Goal: Transaction & Acquisition: Purchase product/service

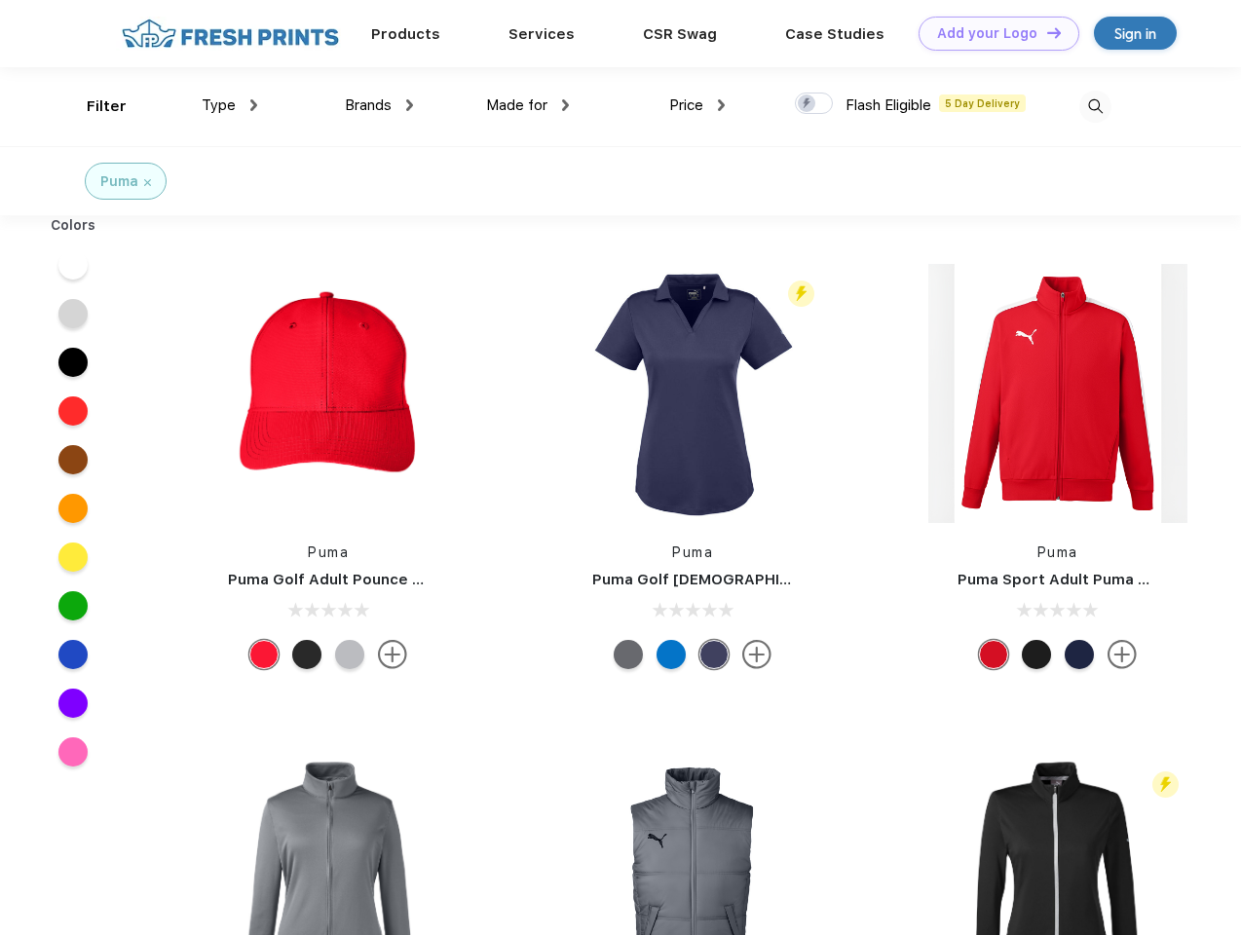
click at [992, 33] on link "Add your Logo Design Tool" at bounding box center [999, 34] width 161 height 34
click at [0, 0] on div "Design Tool" at bounding box center [0, 0] width 0 height 0
click at [1045, 32] on link "Add your Logo Design Tool" at bounding box center [999, 34] width 161 height 34
click at [94, 106] on div "Filter" at bounding box center [107, 106] width 40 height 22
click at [230, 105] on span "Type" at bounding box center [219, 105] width 34 height 18
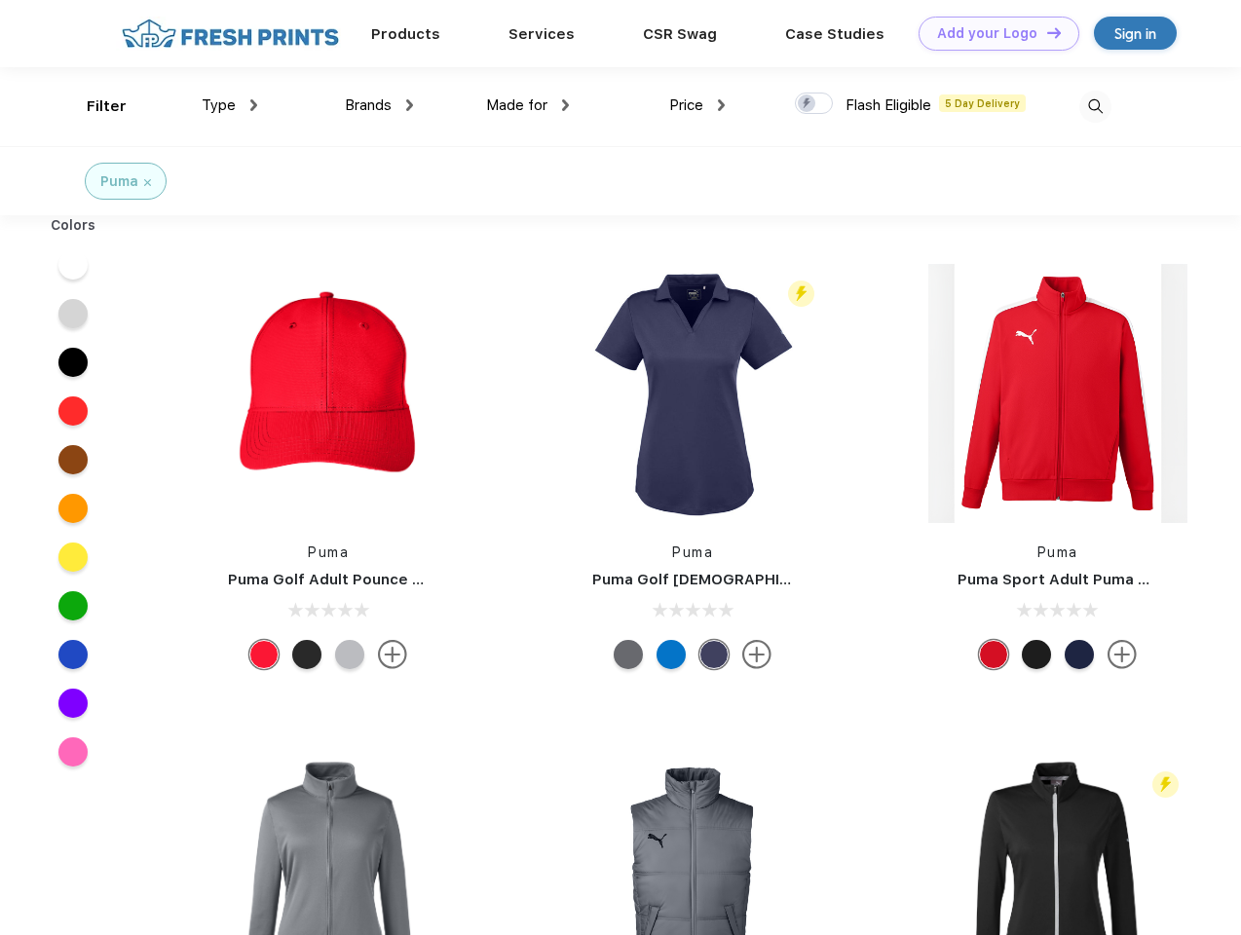
click at [379, 105] on span "Brands" at bounding box center [368, 105] width 47 height 18
click at [528, 105] on span "Made for" at bounding box center [516, 105] width 61 height 18
click at [697, 105] on span "Price" at bounding box center [686, 105] width 34 height 18
click at [814, 104] on div at bounding box center [814, 103] width 38 height 21
click at [808, 104] on input "checkbox" at bounding box center [801, 98] width 13 height 13
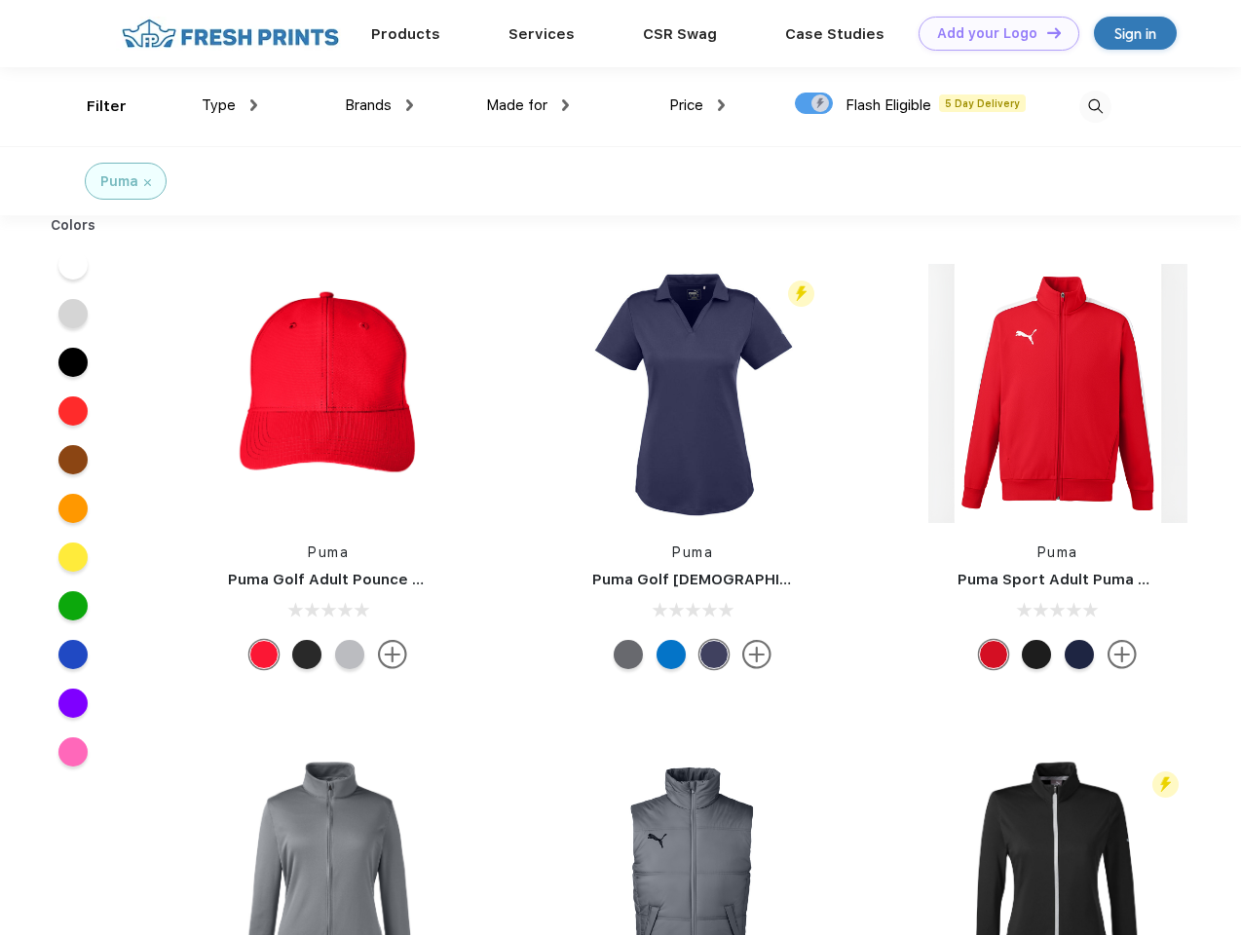
click at [1095, 106] on img at bounding box center [1095, 107] width 32 height 32
